Goal: Task Accomplishment & Management: Complete application form

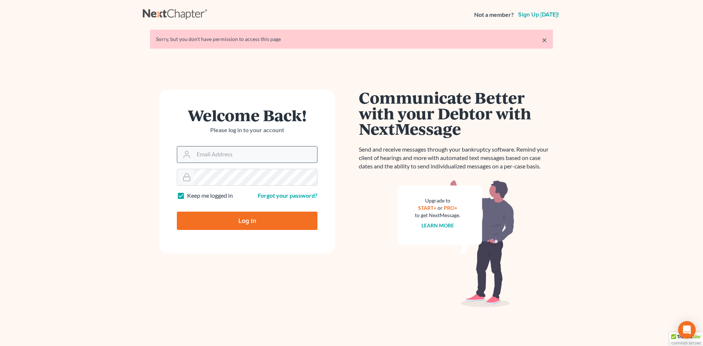
type input "[PERSON_NAME][EMAIL_ADDRESS][DOMAIN_NAME]"
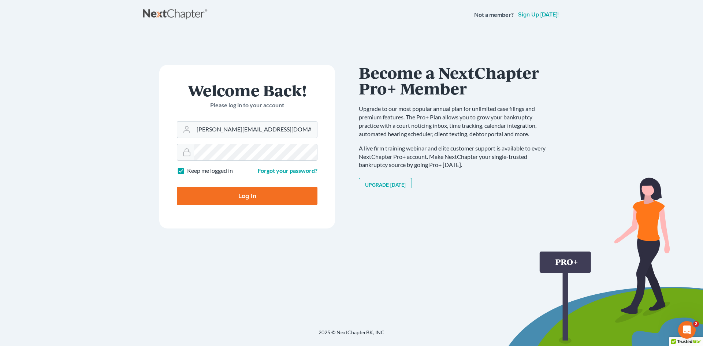
click at [266, 196] on input "Log In" at bounding box center [247, 196] width 141 height 18
type input "Thinking..."
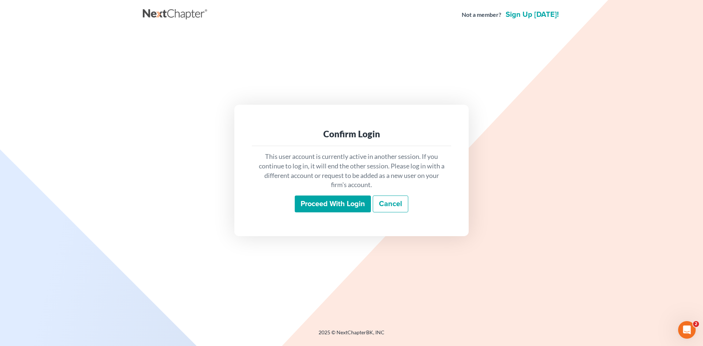
click at [327, 208] on input "Proceed with login" at bounding box center [333, 204] width 76 height 17
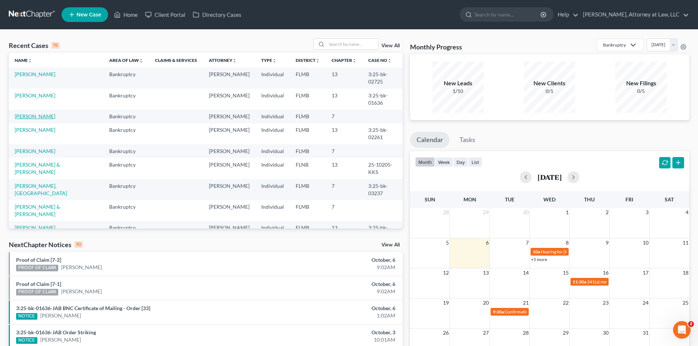
click at [46, 116] on link "BURTON, ANTWANNA" at bounding box center [35, 116] width 41 height 6
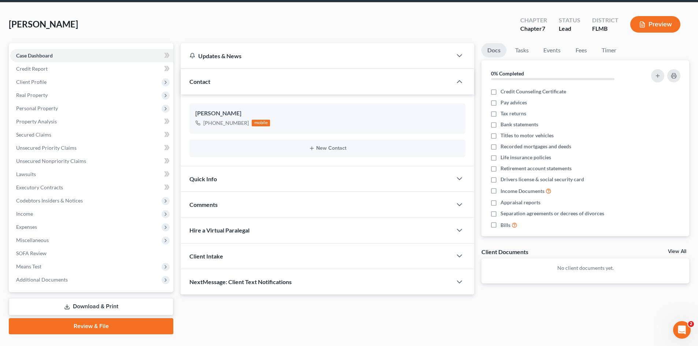
scroll to position [43, 0]
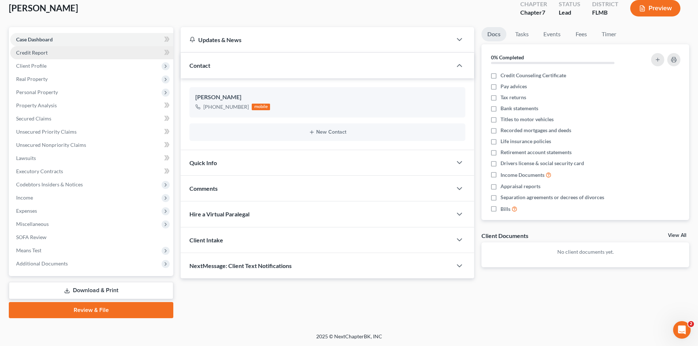
click at [42, 54] on span "Credit Report" at bounding box center [32, 52] width 32 height 6
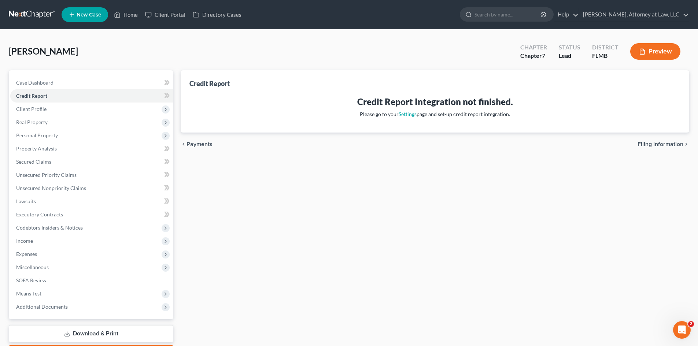
click at [666, 149] on div "chevron_left Payments Filing Information chevron_right" at bounding box center [435, 144] width 508 height 23
click at [658, 142] on span "Filing Information" at bounding box center [660, 144] width 46 height 6
select select "1"
select select "0"
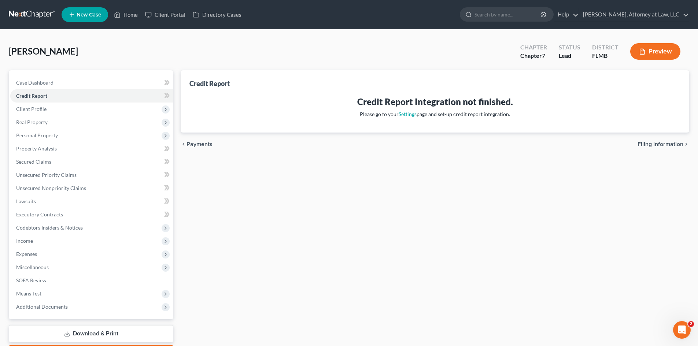
select select "15"
select select "9"
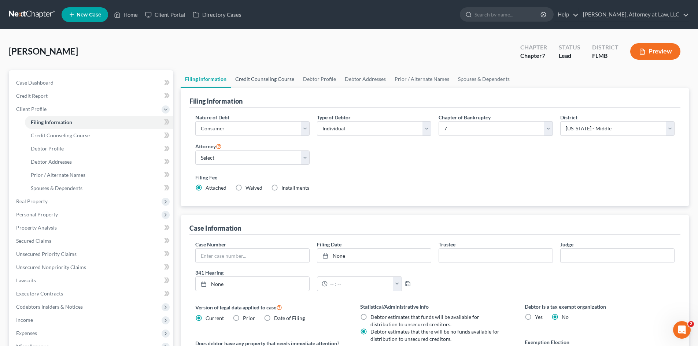
click at [248, 78] on link "Credit Counseling Course" at bounding box center [265, 79] width 68 height 18
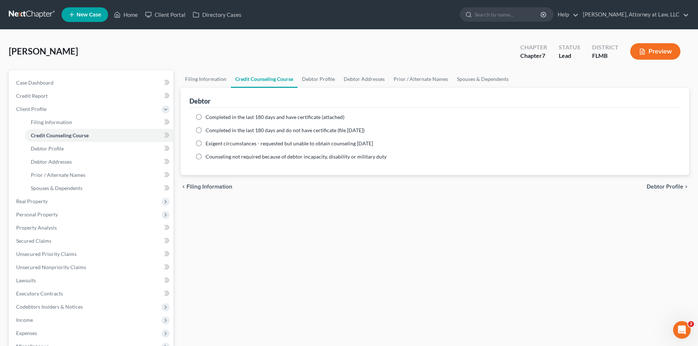
click at [206, 115] on label "Completed in the last 180 days and have certificate (attached)" at bounding box center [275, 117] width 139 height 7
click at [208, 115] on input "Completed in the last 180 days and have certificate (attached)" at bounding box center [210, 116] width 5 height 5
radio input "true"
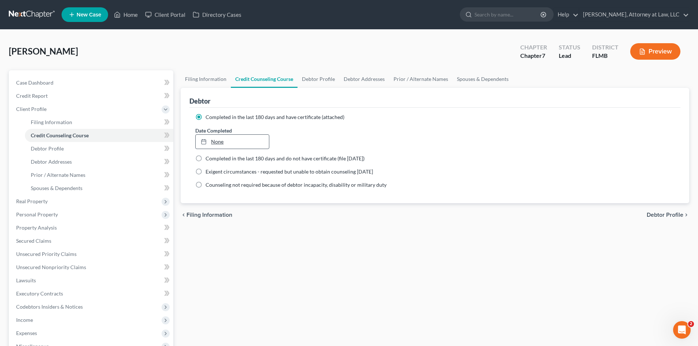
click at [229, 142] on link "None" at bounding box center [232, 142] width 73 height 14
type input "10/6/2025"
click at [328, 77] on link "Debtor Profile" at bounding box center [318, 79] width 42 height 18
select select "0"
select select "6"
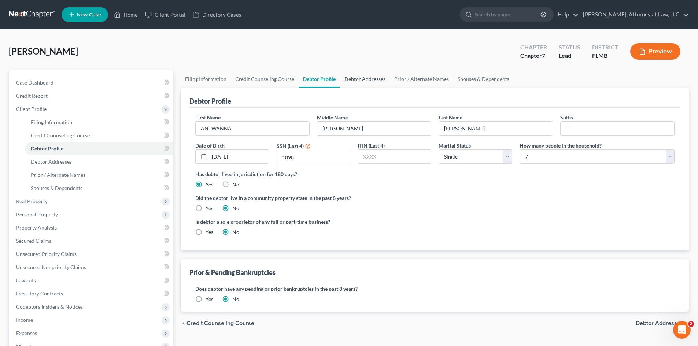
click at [363, 78] on link "Debtor Addresses" at bounding box center [365, 79] width 50 height 18
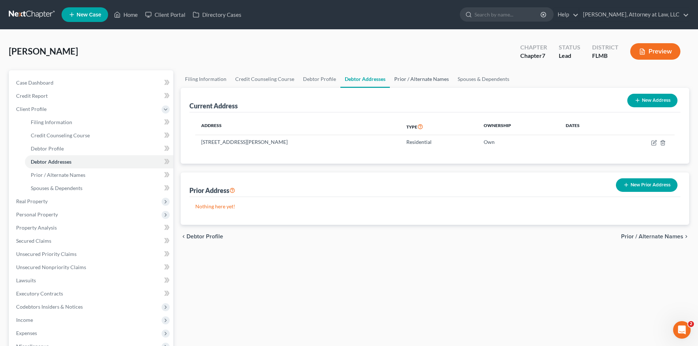
click at [419, 85] on link "Prior / Alternate Names" at bounding box center [421, 79] width 63 height 18
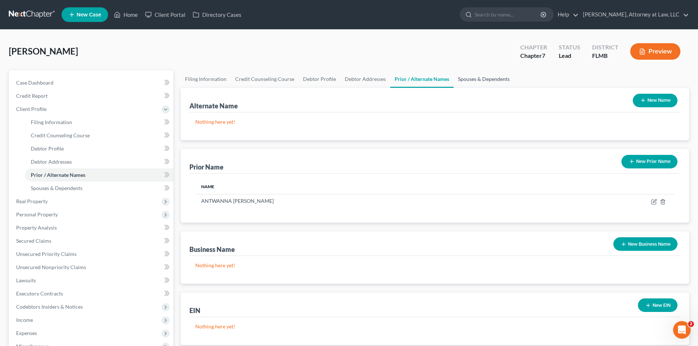
click at [483, 82] on link "Spouses & Dependents" at bounding box center [484, 79] width 60 height 18
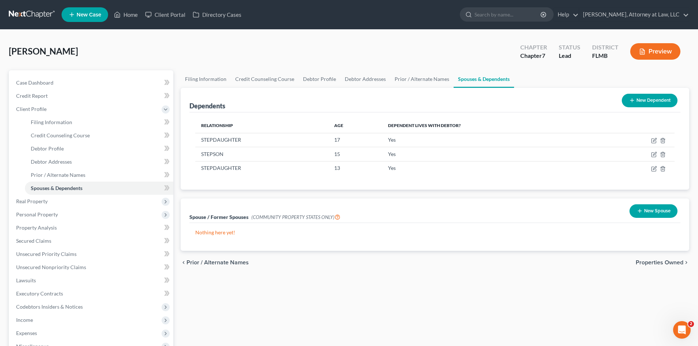
click at [643, 263] on span "Properties Owned" at bounding box center [660, 263] width 48 height 6
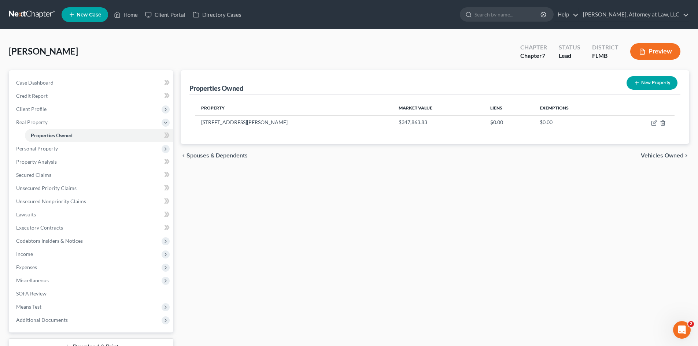
click at [642, 155] on span "Vehicles Owned" at bounding box center [662, 156] width 42 height 6
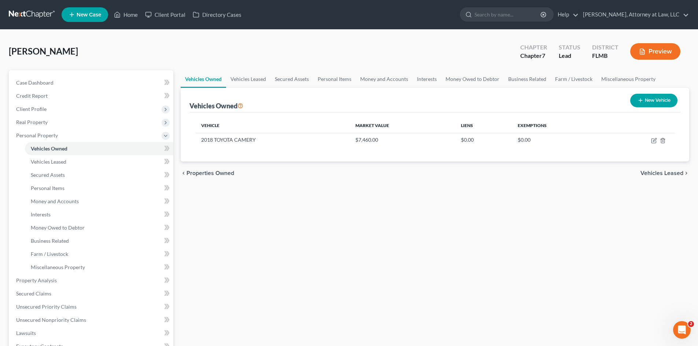
click at [661, 172] on span "Vehicles Leased" at bounding box center [661, 173] width 43 height 6
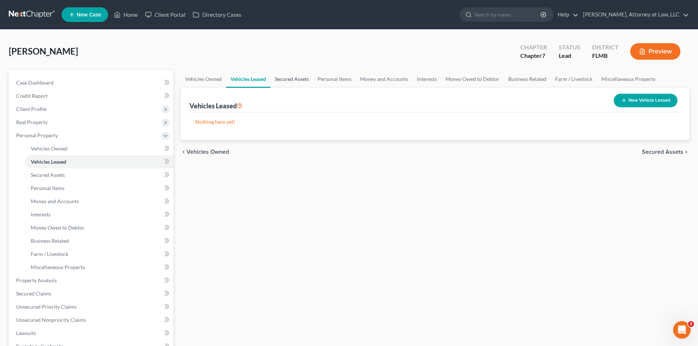
click at [310, 78] on link "Secured Assets" at bounding box center [291, 79] width 43 height 18
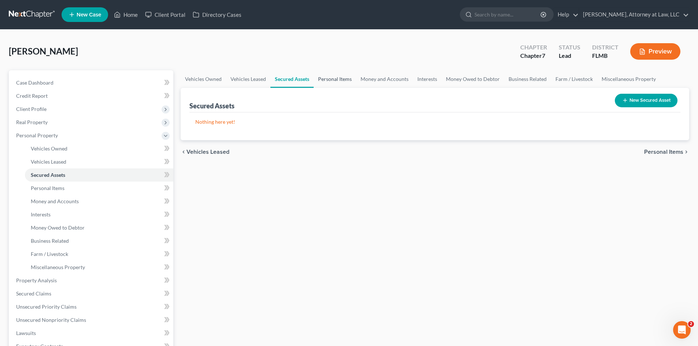
click at [329, 78] on link "Personal Items" at bounding box center [335, 79] width 42 height 18
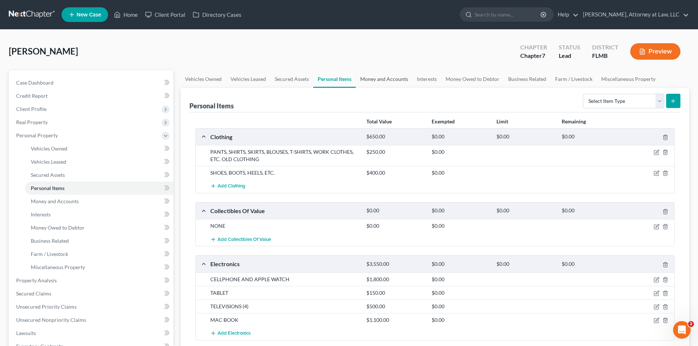
click at [383, 81] on link "Money and Accounts" at bounding box center [384, 79] width 57 height 18
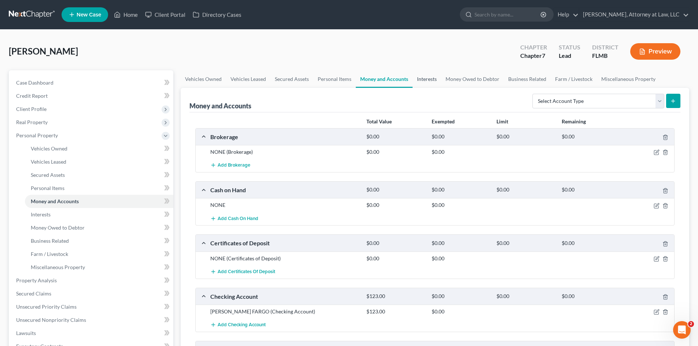
click at [429, 85] on link "Interests" at bounding box center [426, 79] width 29 height 18
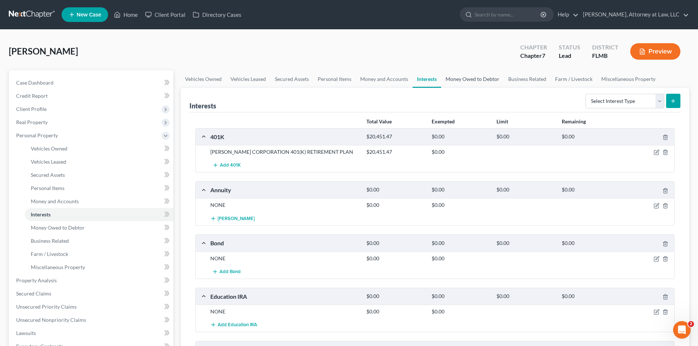
click at [461, 82] on link "Money Owed to Debtor" at bounding box center [472, 79] width 63 height 18
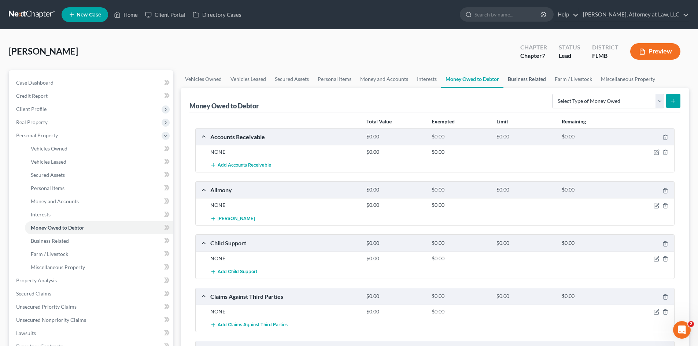
click at [531, 84] on link "Business Related" at bounding box center [526, 79] width 47 height 18
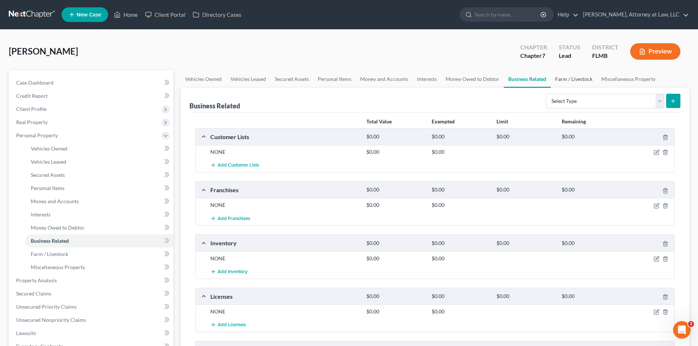
click at [573, 85] on link "Farm / Livestock" at bounding box center [574, 79] width 46 height 18
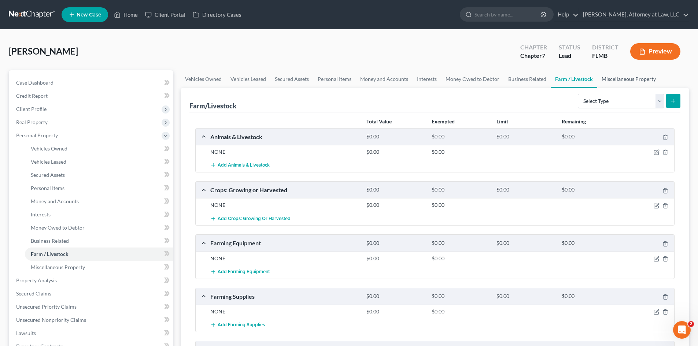
click at [642, 83] on link "Miscellaneous Property" at bounding box center [628, 79] width 63 height 18
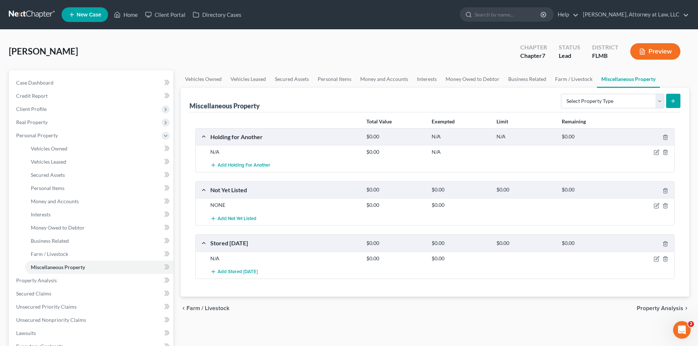
click at [663, 309] on span "Property Analysis" at bounding box center [660, 309] width 47 height 6
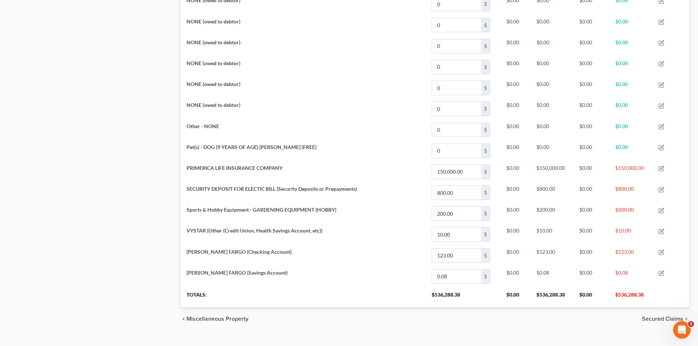
scroll to position [1649, 0]
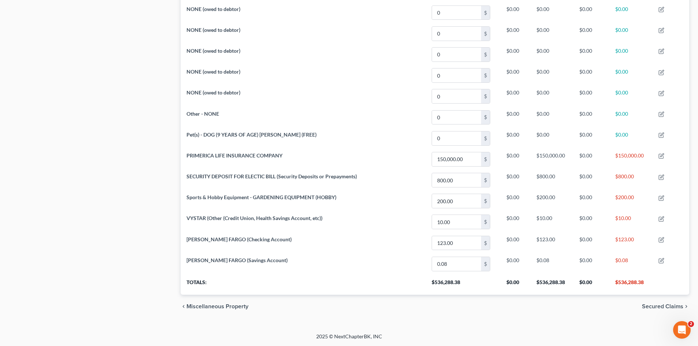
click at [649, 306] on span "Secured Claims" at bounding box center [662, 307] width 41 height 6
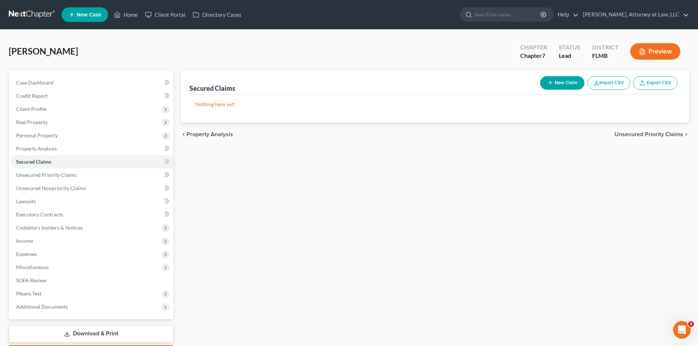
click at [666, 136] on span "Unsecured Priority Claims" at bounding box center [648, 135] width 69 height 6
click at [620, 137] on span "Unsecured Nonpriority Claims" at bounding box center [643, 135] width 79 height 6
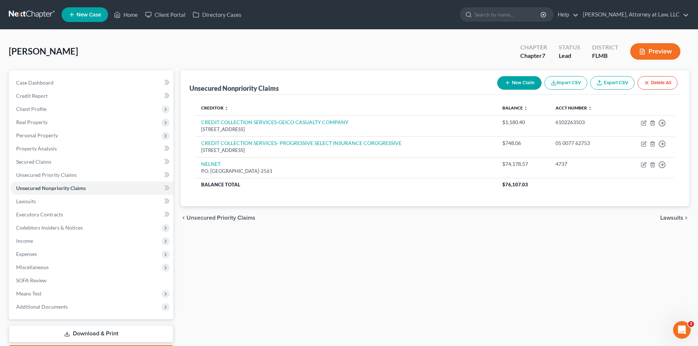
click at [518, 79] on button "New Claim" at bounding box center [519, 83] width 44 height 14
select select "0"
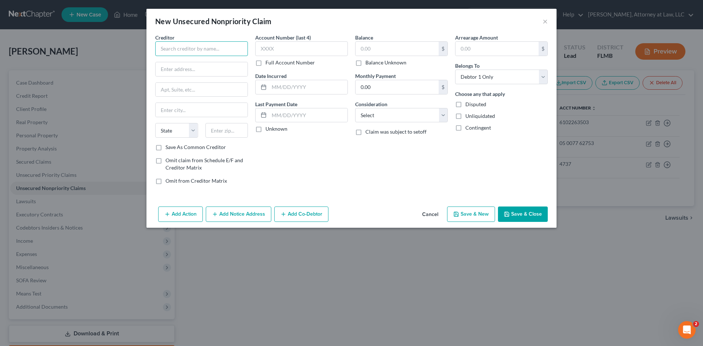
click at [209, 54] on input "text" at bounding box center [201, 48] width 93 height 15
type input "n"
click at [296, 46] on input "text" at bounding box center [301, 48] width 93 height 15
type input "NAVY FEDERAL CREDIT UNION"
type input "9200"
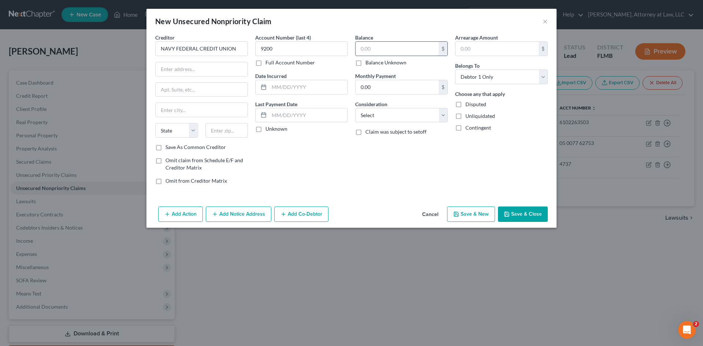
click at [408, 49] on input "text" at bounding box center [397, 49] width 83 height 14
